Goal: Navigation & Orientation: Find specific page/section

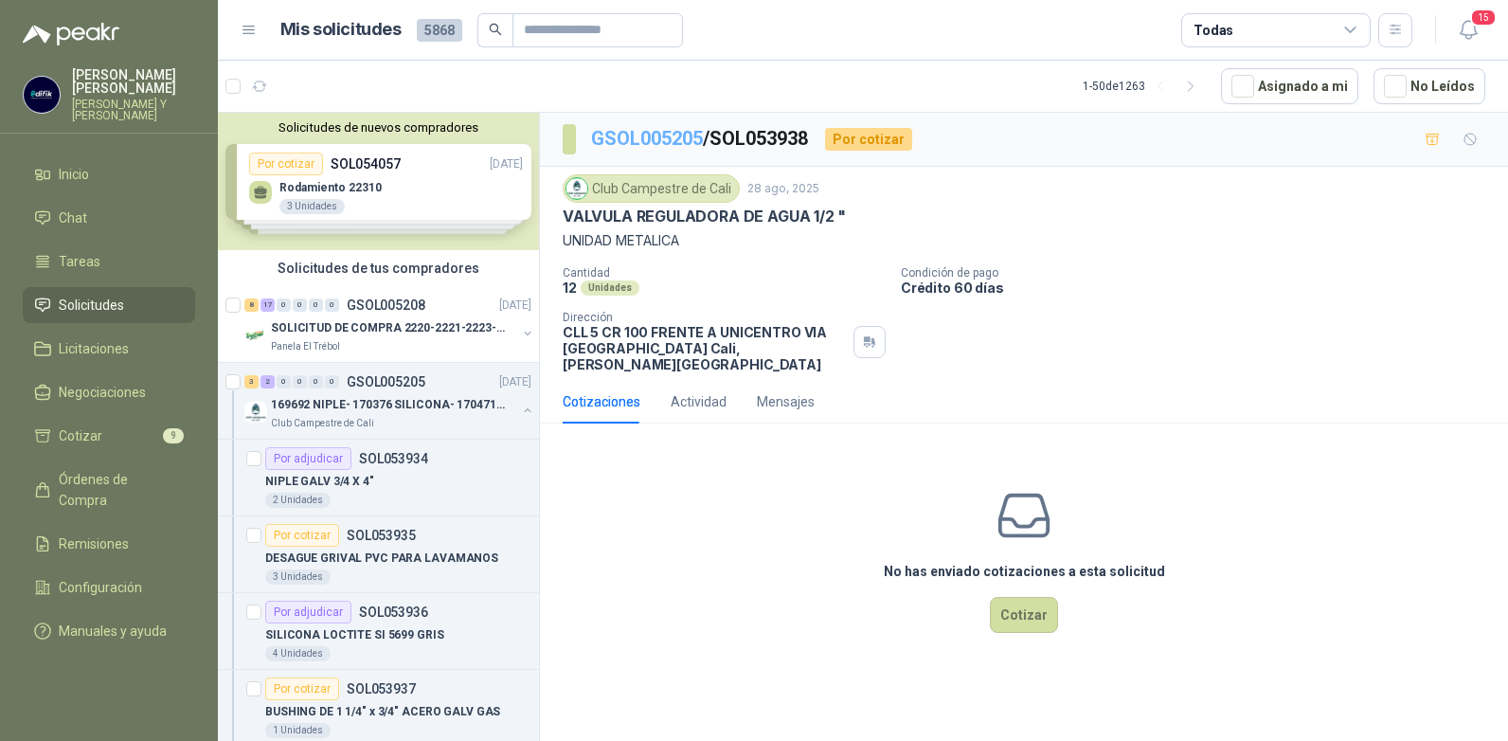
click at [657, 142] on link "GSOL005205" at bounding box center [647, 138] width 112 height 23
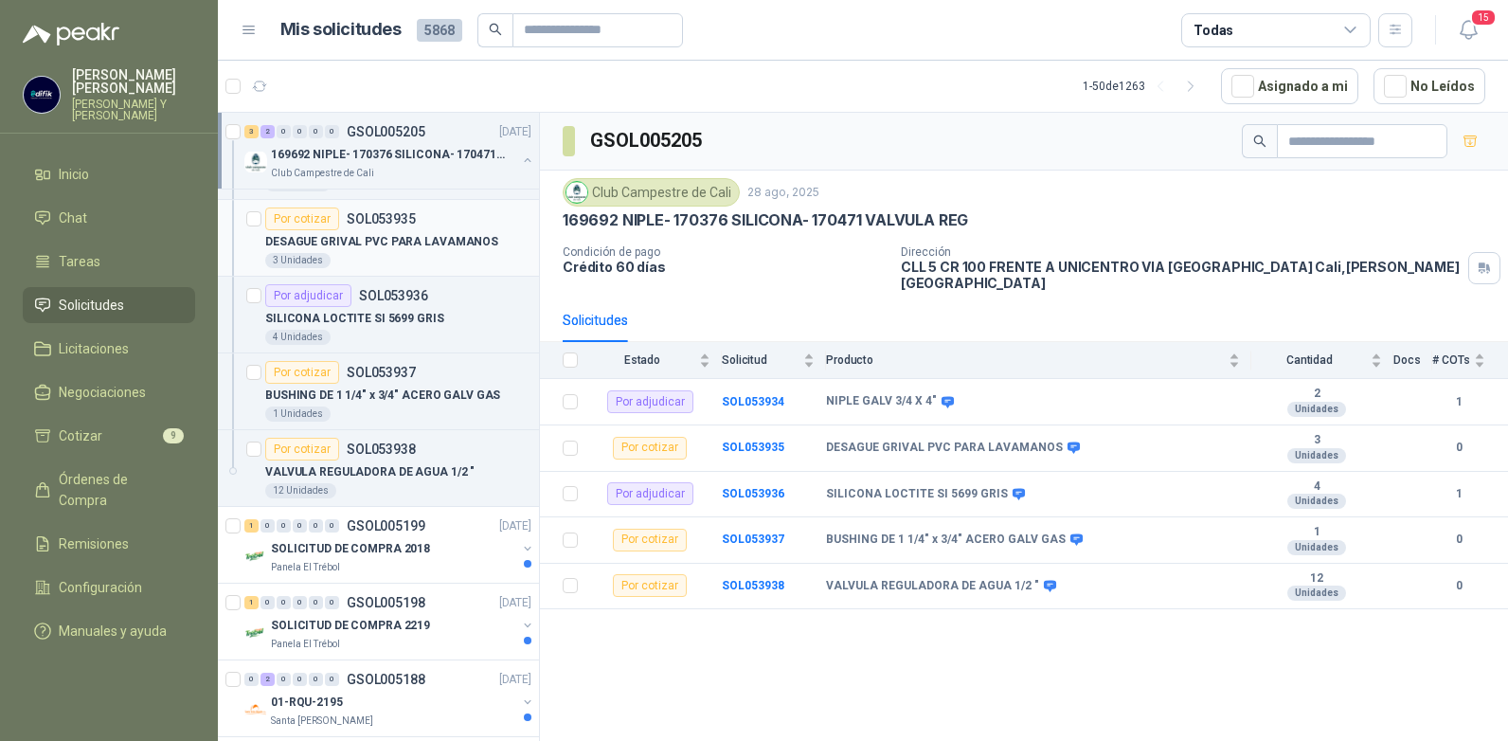
scroll to position [379, 0]
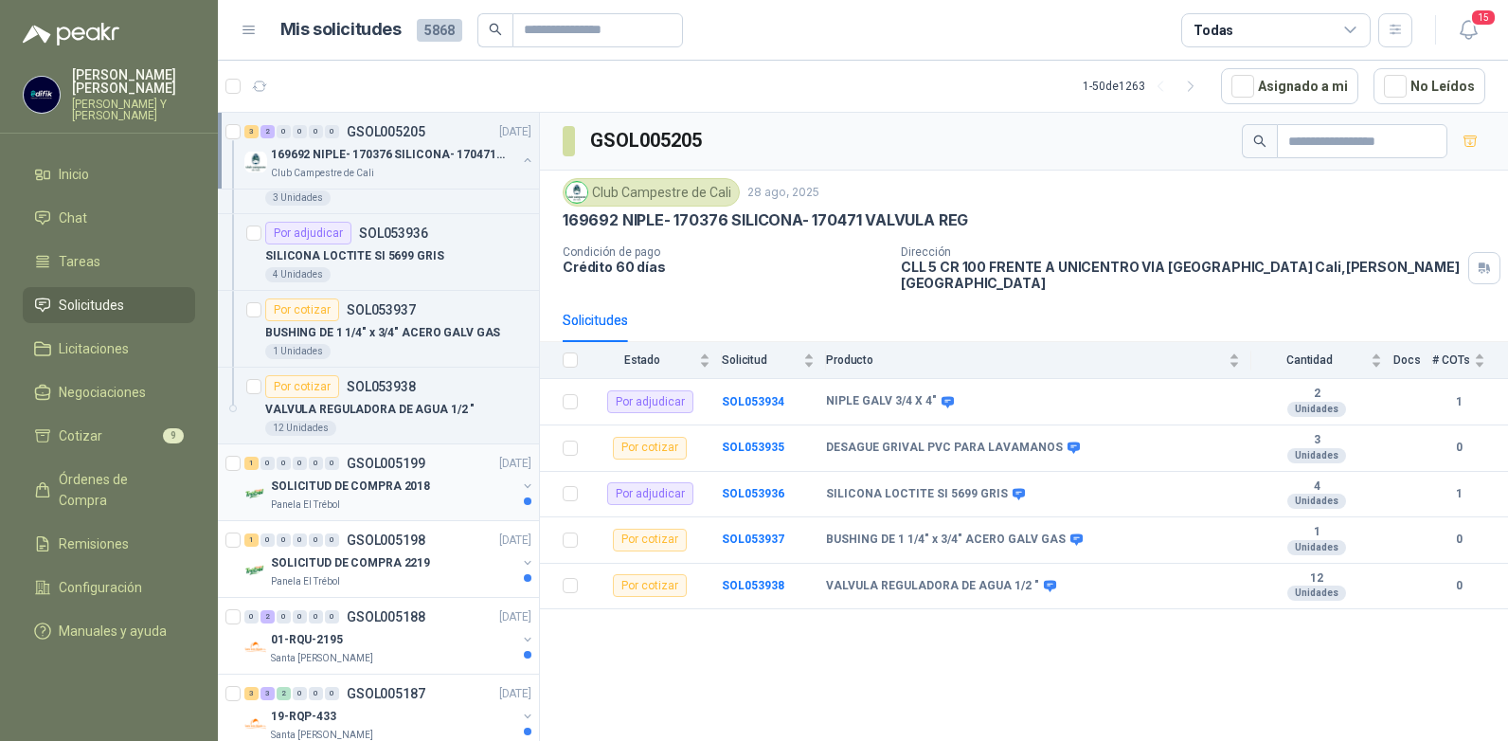
click at [387, 461] on p "GSOL005199" at bounding box center [386, 463] width 79 height 13
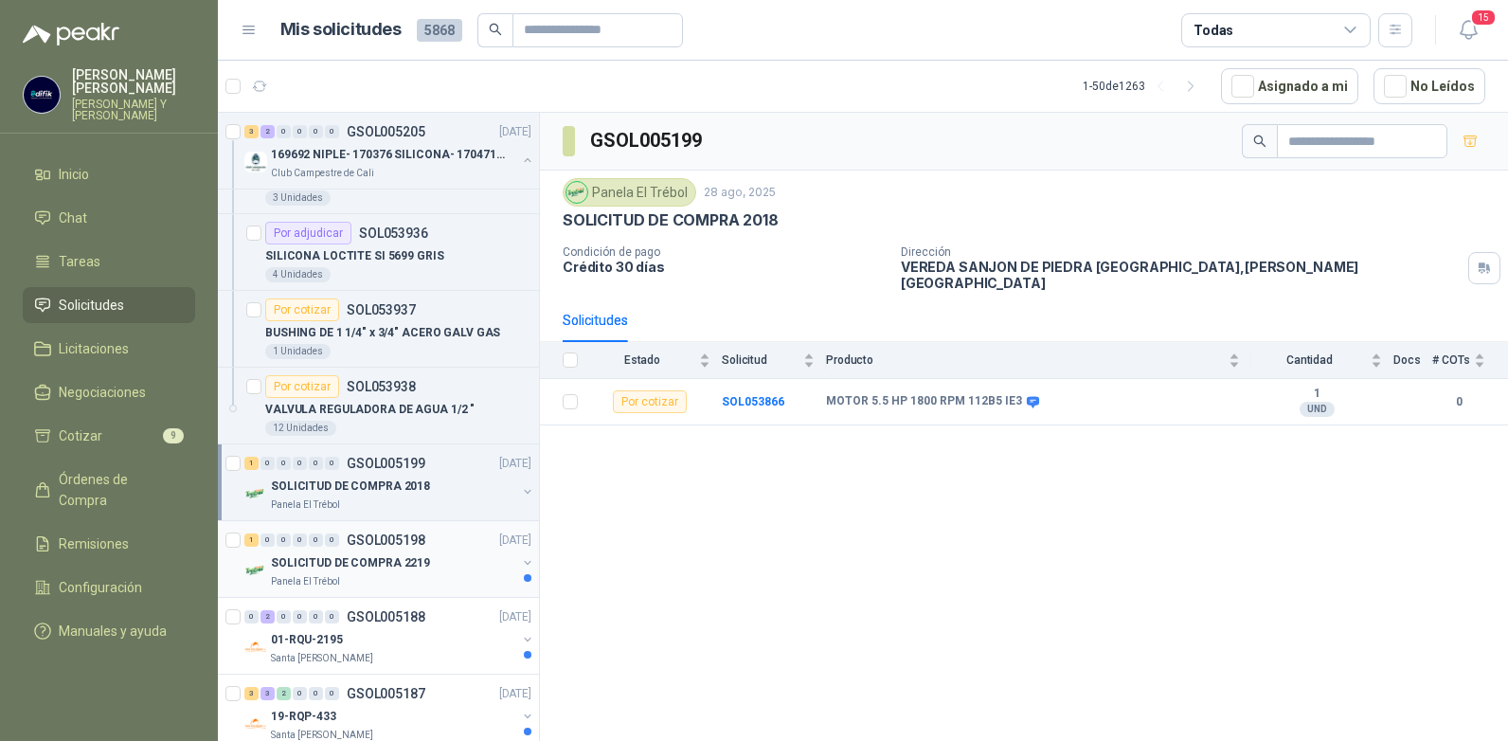
click at [381, 542] on p "GSOL005198" at bounding box center [386, 539] width 79 height 13
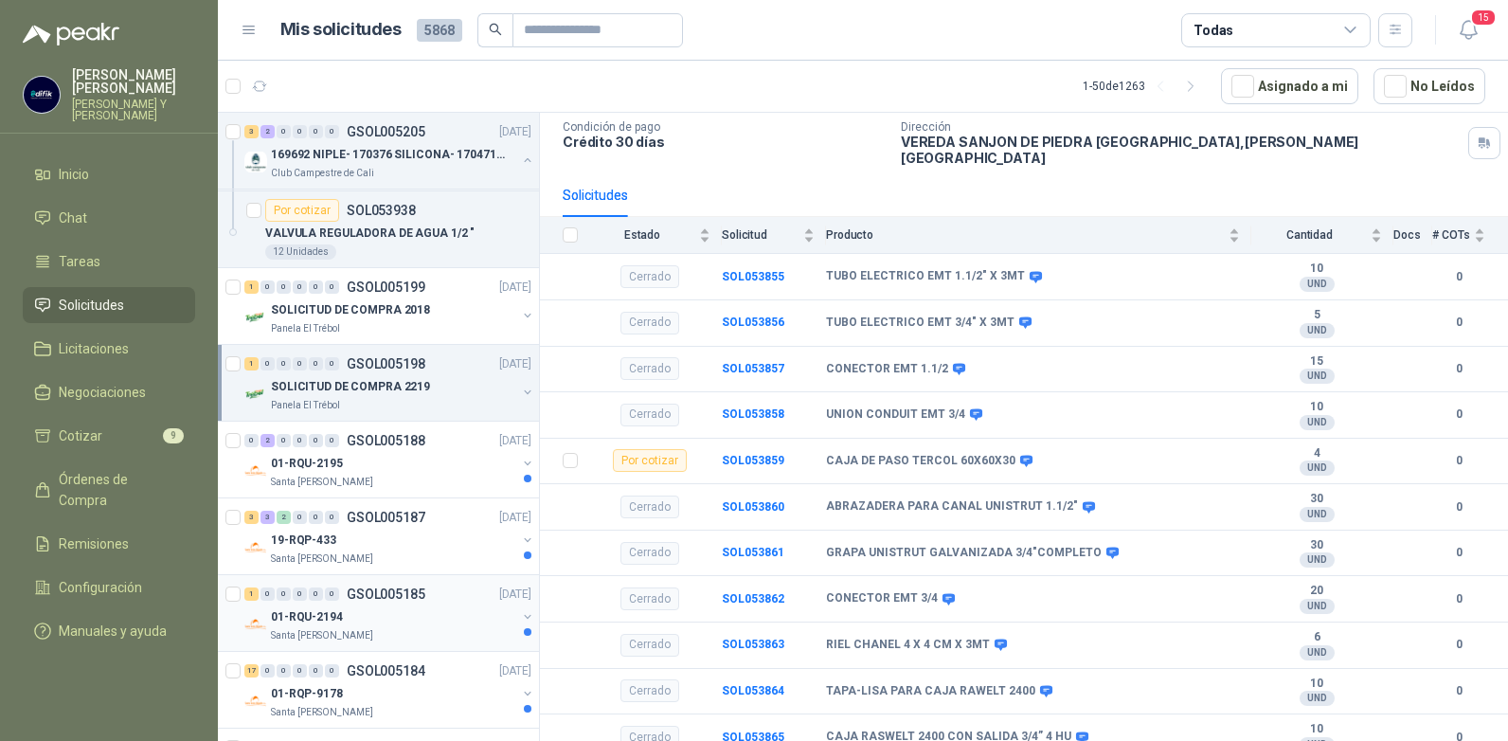
scroll to position [568, 0]
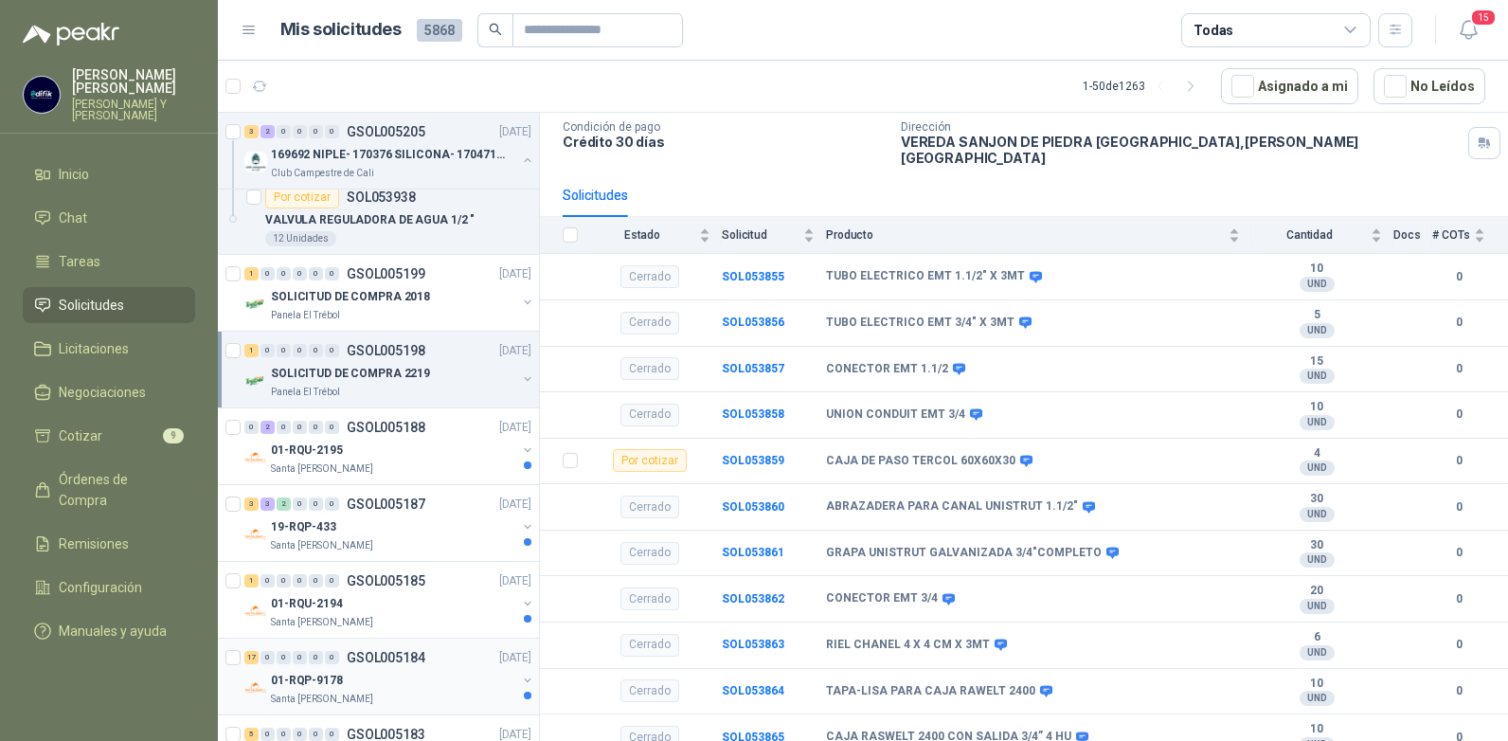
click at [379, 651] on p "GSOL005184" at bounding box center [386, 657] width 79 height 13
